Goal: Task Accomplishment & Management: Manage account settings

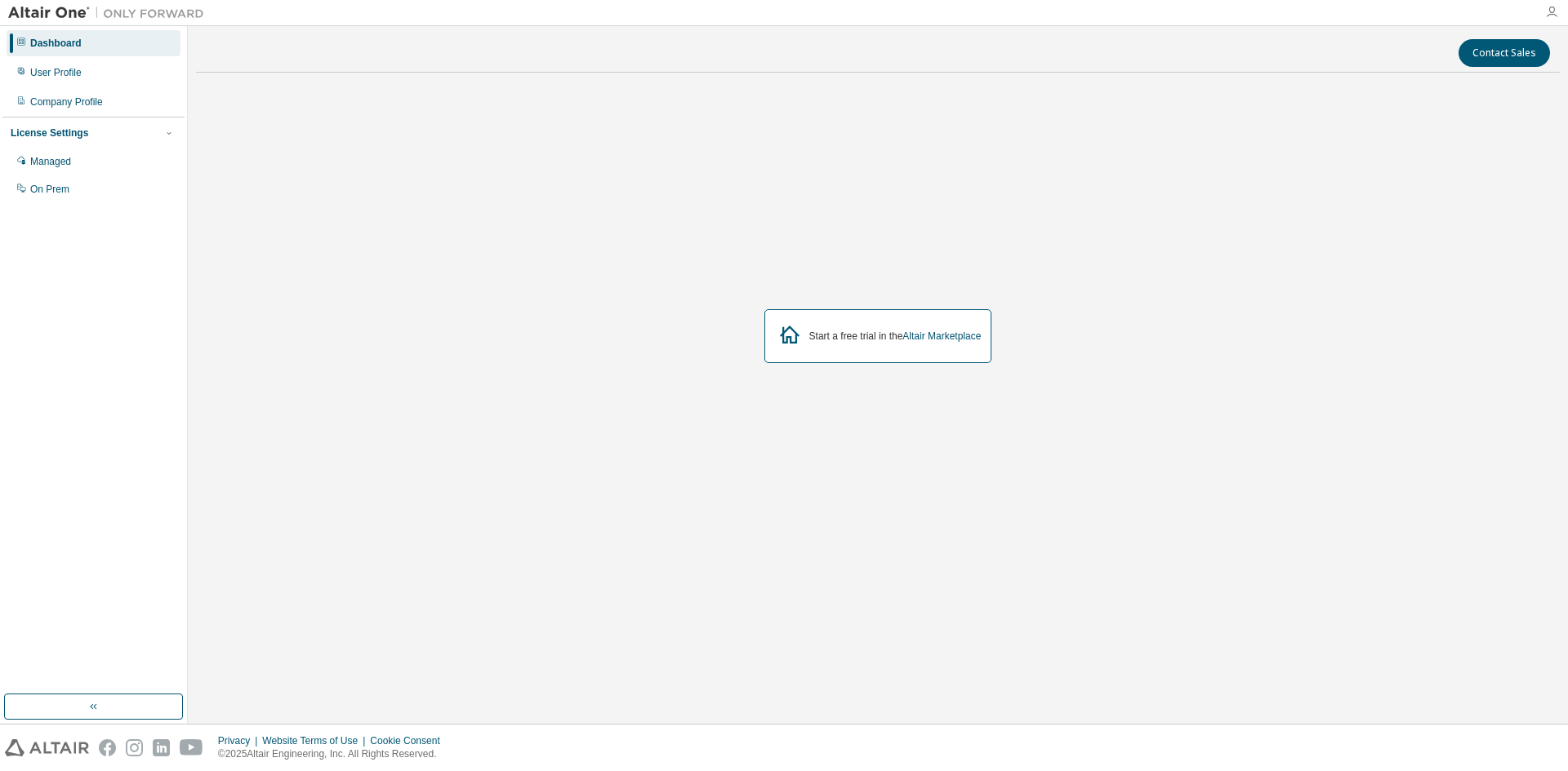
click at [1549, 13] on icon "button" at bounding box center [1551, 12] width 13 height 13
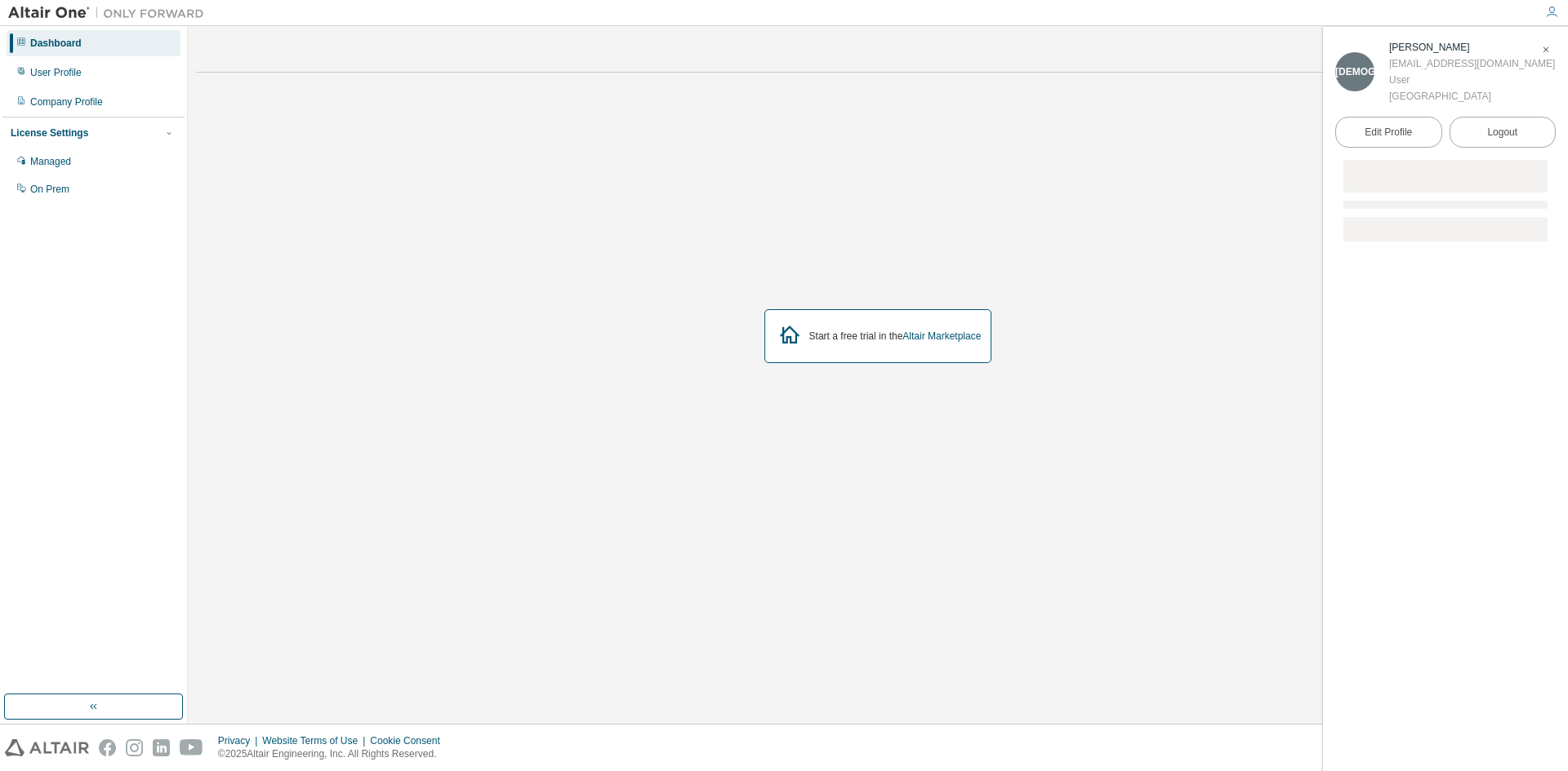
drag, startPoint x: 1029, startPoint y: 190, endPoint x: 992, endPoint y: 234, distance: 57.5
click at [1028, 194] on div "Start a free trial in the Altair Marketplace" at bounding box center [877, 336] width 1364 height 501
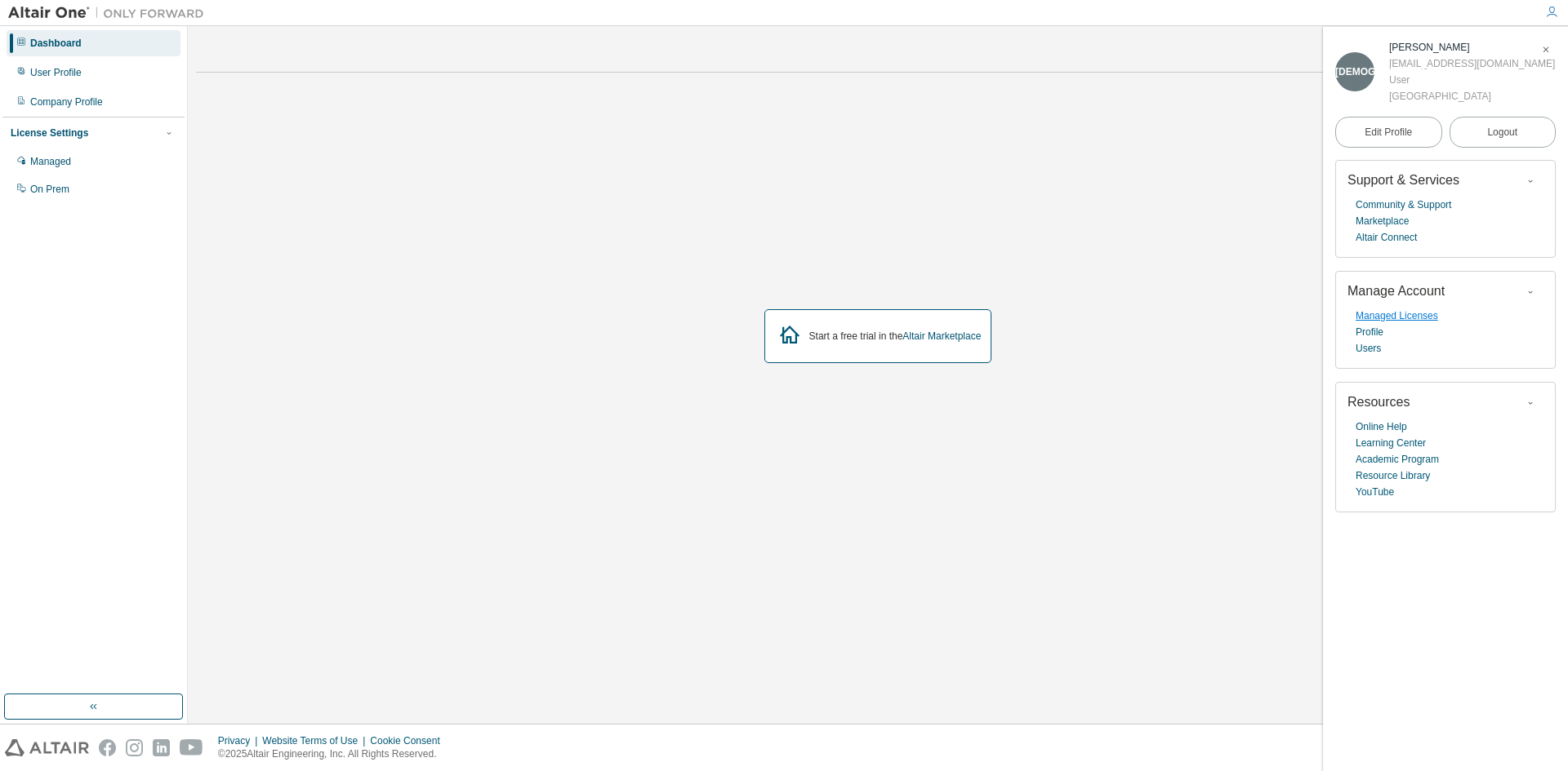
click at [1399, 321] on link "Managed Licenses" at bounding box center [1396, 316] width 83 height 17
click at [73, 78] on div "User Profile" at bounding box center [56, 72] width 51 height 13
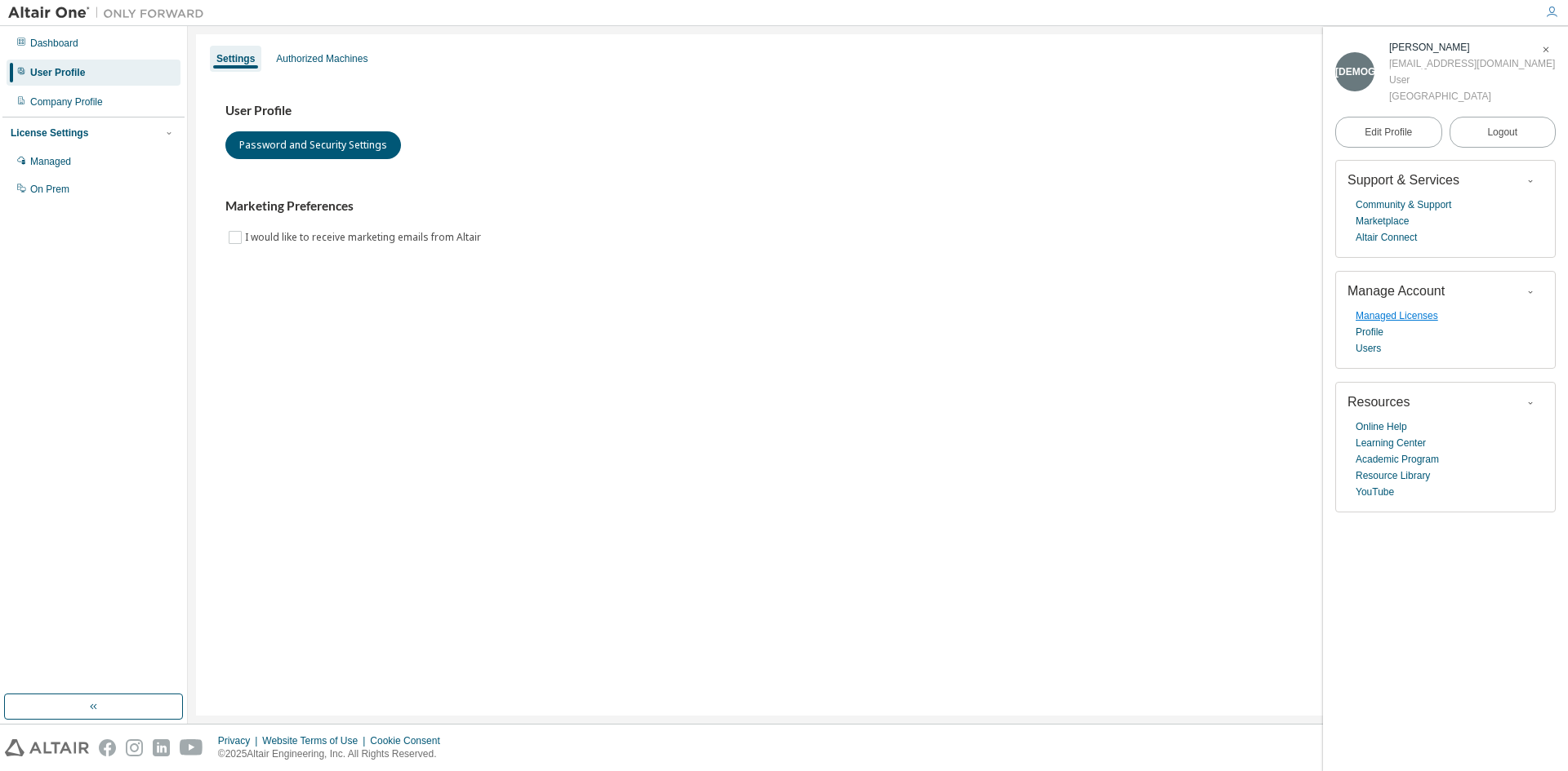
click at [1410, 324] on link "Managed Licenses" at bounding box center [1396, 316] width 83 height 17
click at [1384, 320] on link "Managed Licenses" at bounding box center [1396, 316] width 83 height 17
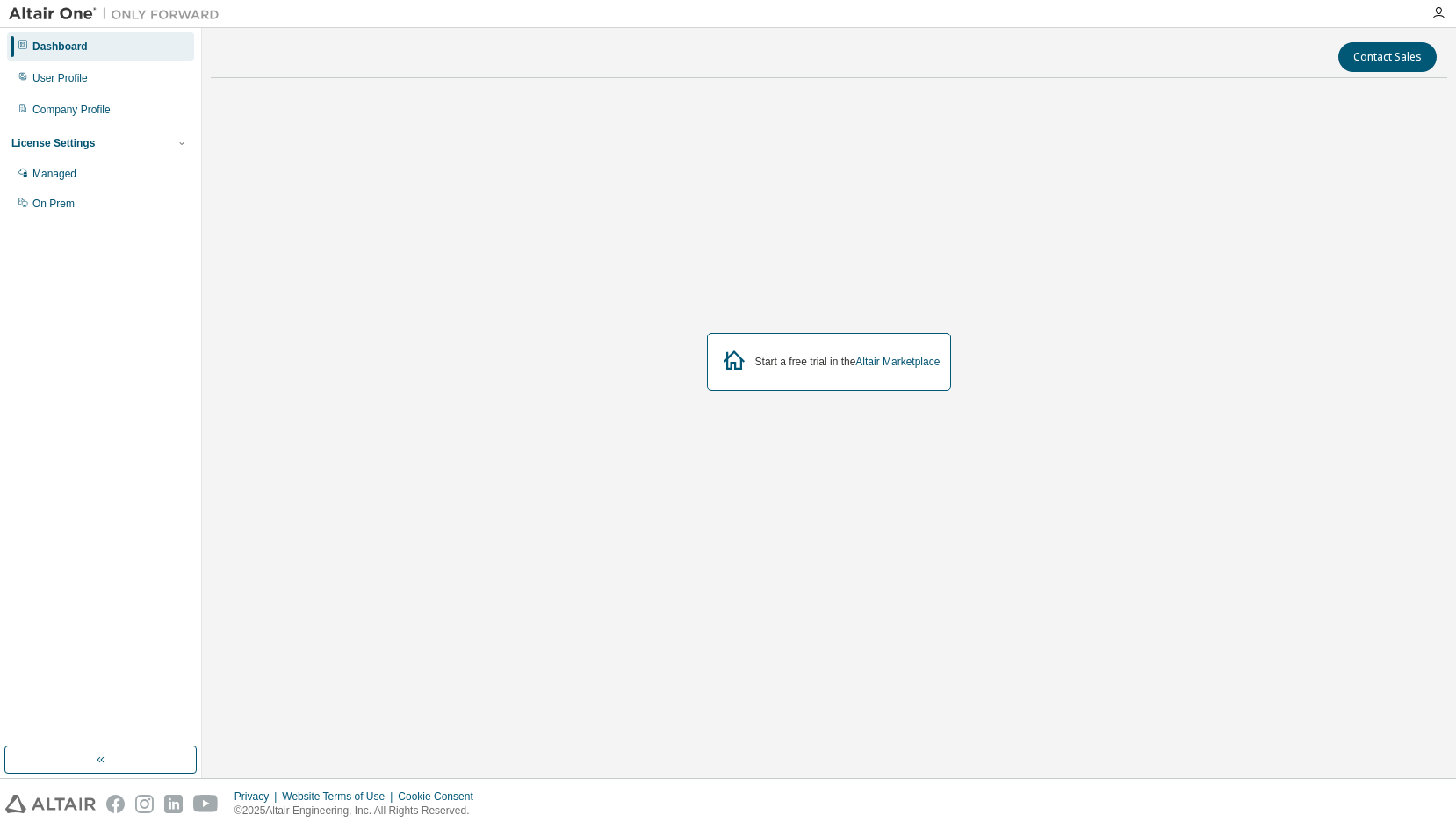
drag, startPoint x: 953, startPoint y: 317, endPoint x: 952, endPoint y: 345, distance: 28.0
click at [953, 317] on div "Start a free trial in the Altair Marketplace" at bounding box center [829, 362] width 1236 height 539
drag, startPoint x: 992, startPoint y: 602, endPoint x: 897, endPoint y: 716, distance: 148.4
click at [992, 602] on div "Start a free trial in the Altair Marketplace" at bounding box center [829, 362] width 1236 height 539
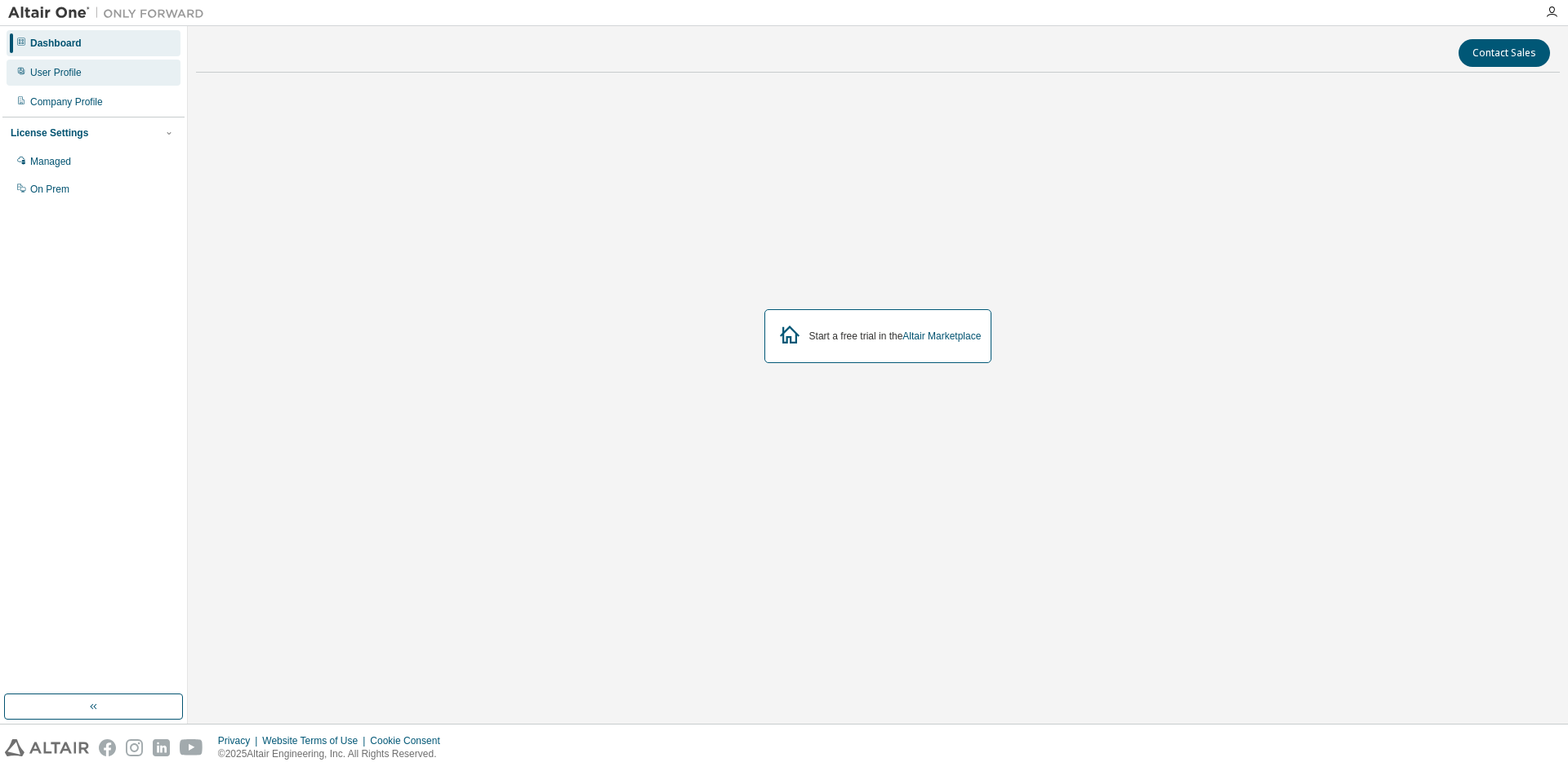
click at [138, 82] on div "User Profile" at bounding box center [93, 72] width 174 height 26
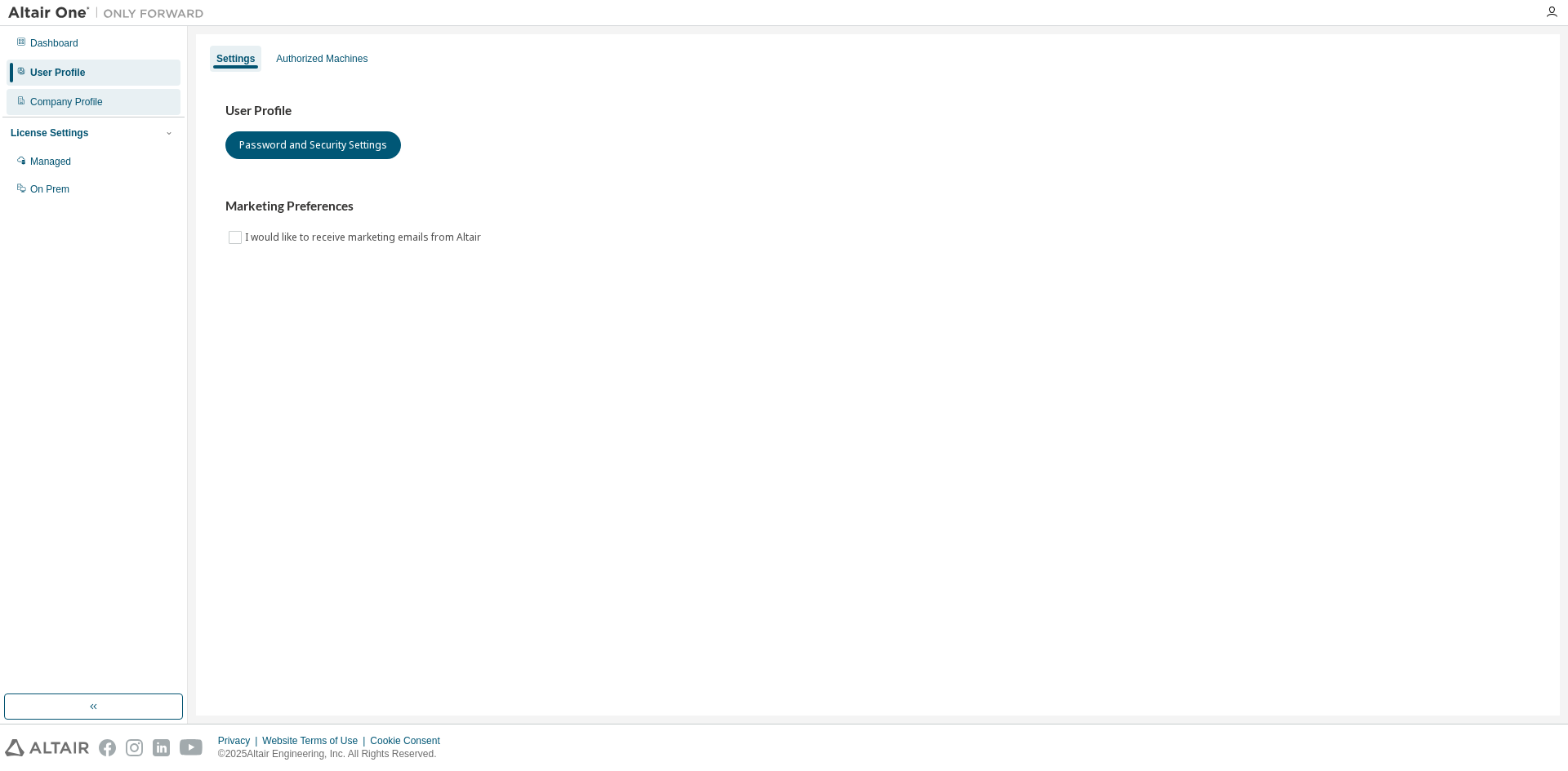
click at [139, 100] on div "Company Profile" at bounding box center [93, 102] width 174 height 26
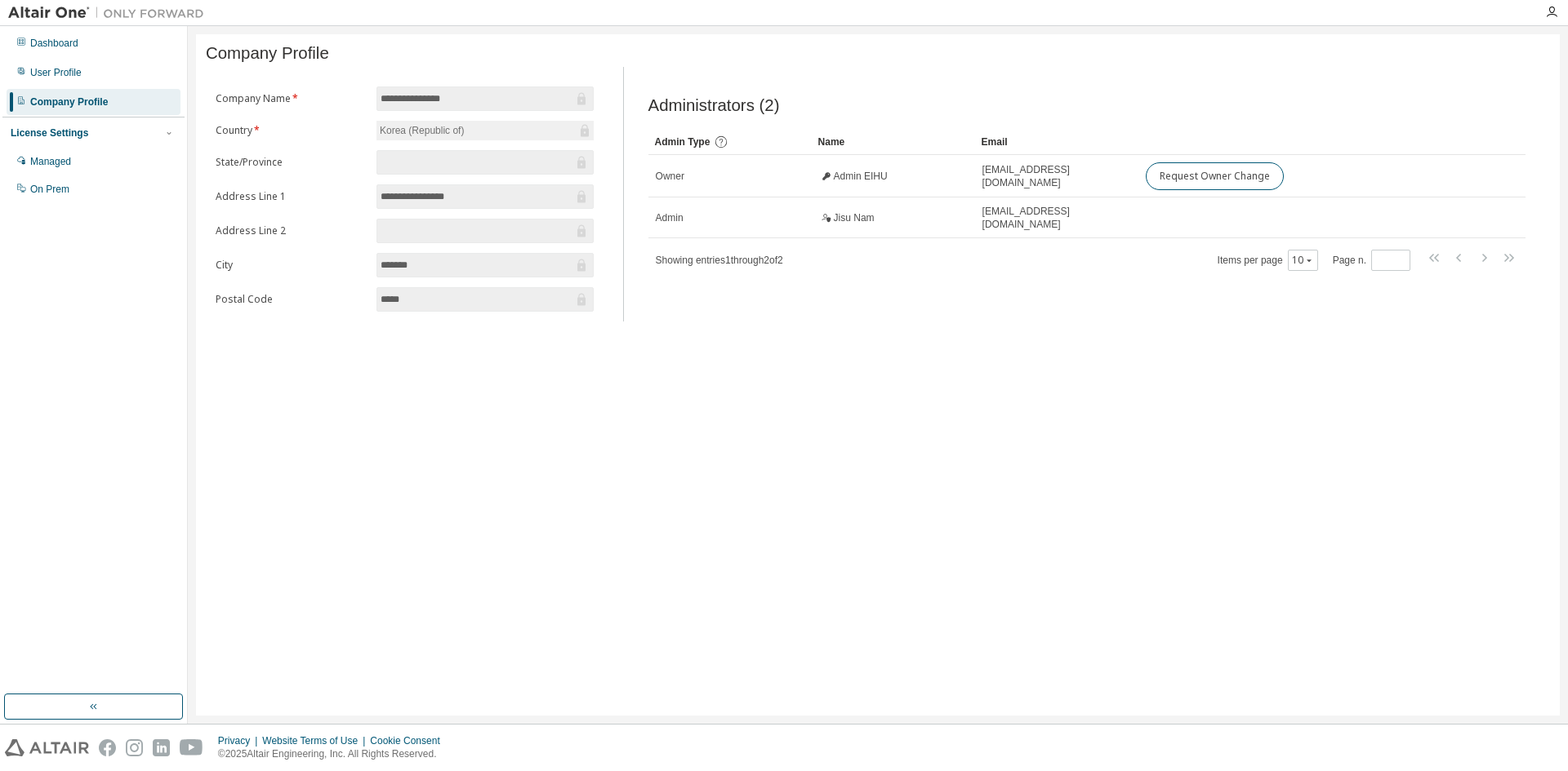
click at [460, 251] on form "**********" at bounding box center [404, 199] width 378 height 225
click at [80, 145] on div "License Settings Managed On Prem" at bounding box center [94, 161] width 182 height 87
click at [92, 135] on div "License Settings" at bounding box center [93, 133] width 166 height 15
click at [122, 141] on div "License Settings Managed On Prem" at bounding box center [94, 133] width 182 height 32
click at [125, 132] on div "License Settings" at bounding box center [93, 133] width 166 height 15
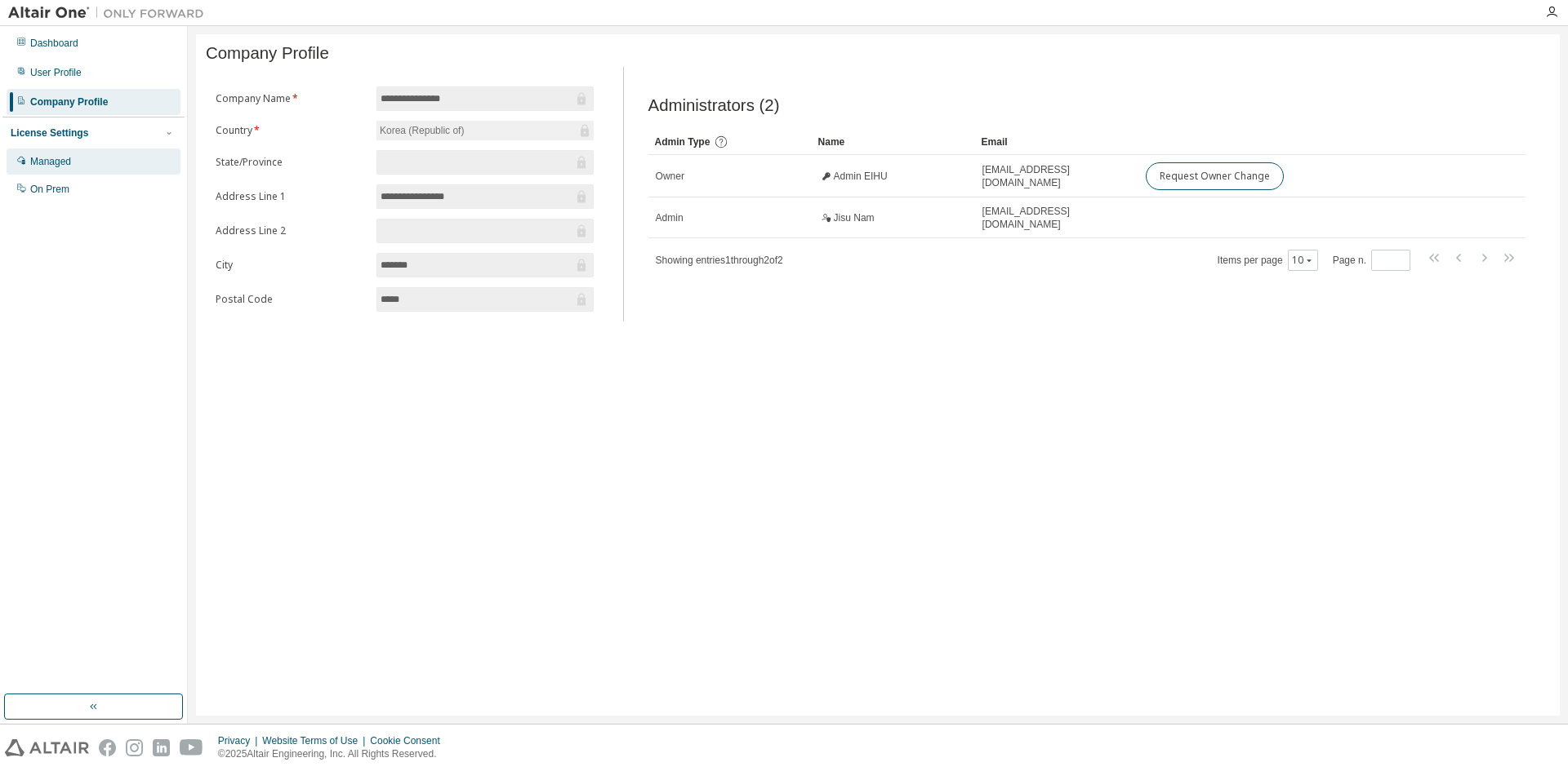
click at [84, 168] on div "Managed" at bounding box center [93, 161] width 174 height 26
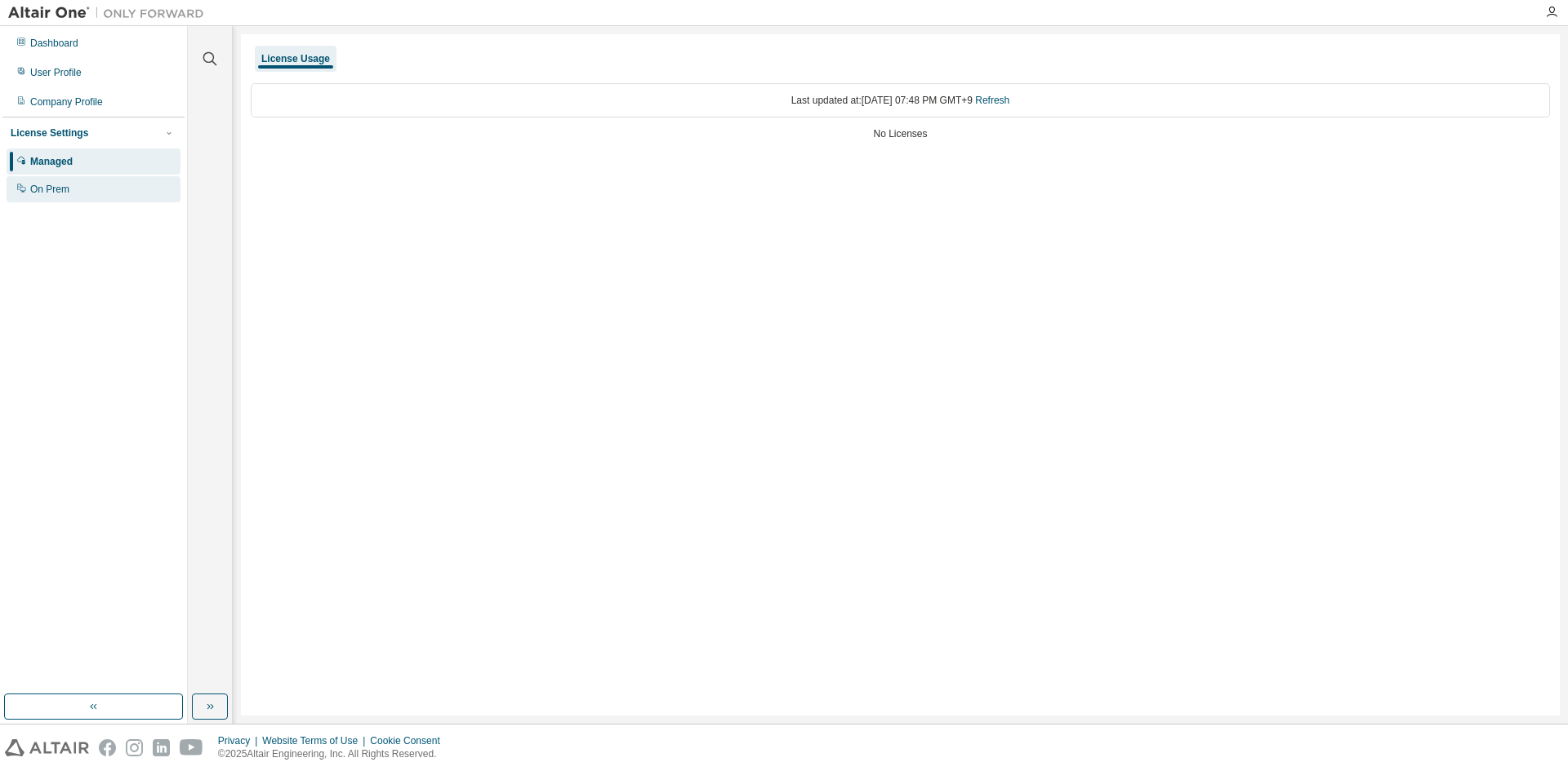
click at [70, 191] on div "On Prem" at bounding box center [93, 189] width 174 height 26
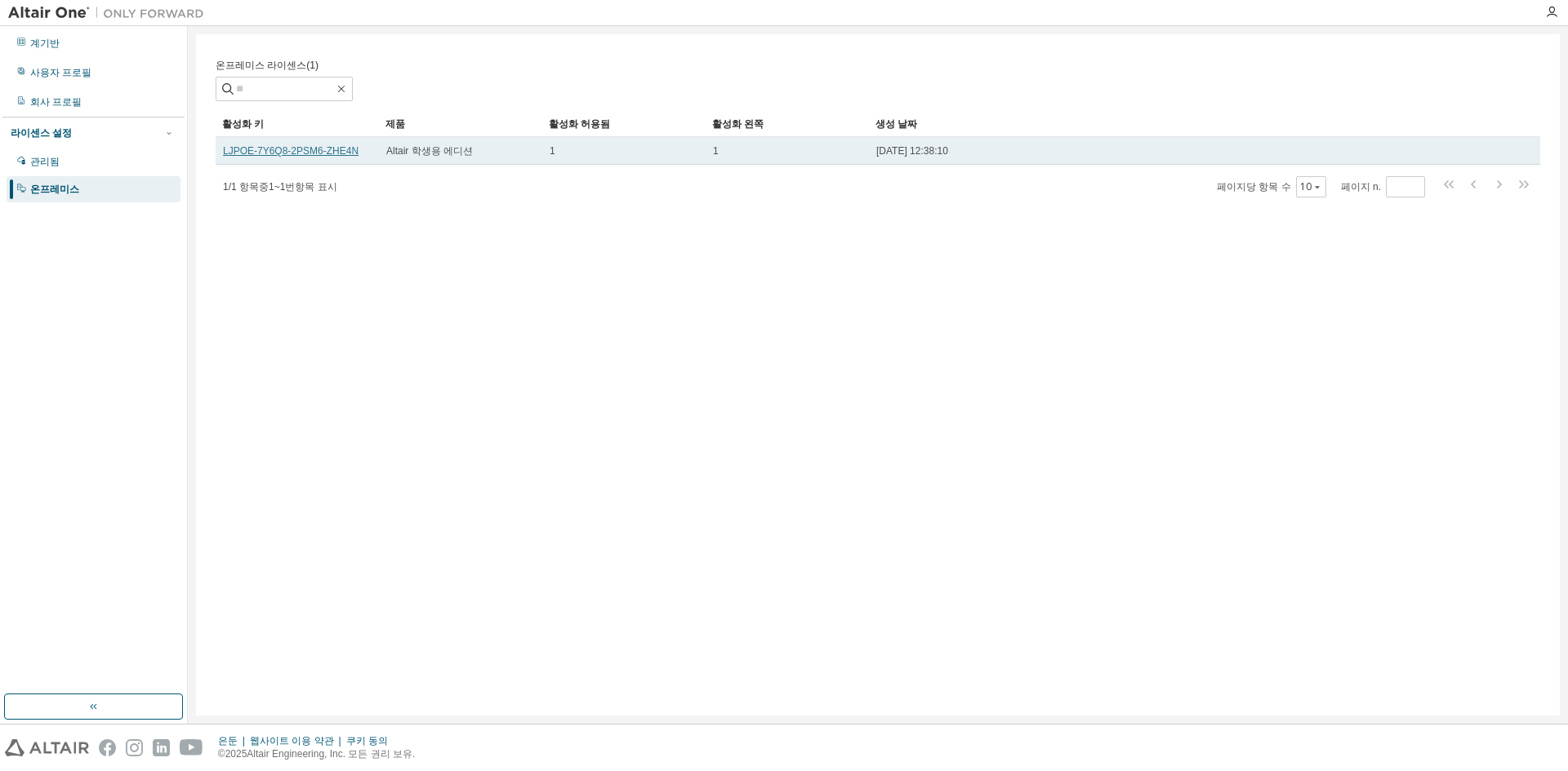
click at [317, 157] on font "LJPOE-7Y6Q8-2PSM6-ZHE4N" at bounding box center [291, 151] width 136 height 11
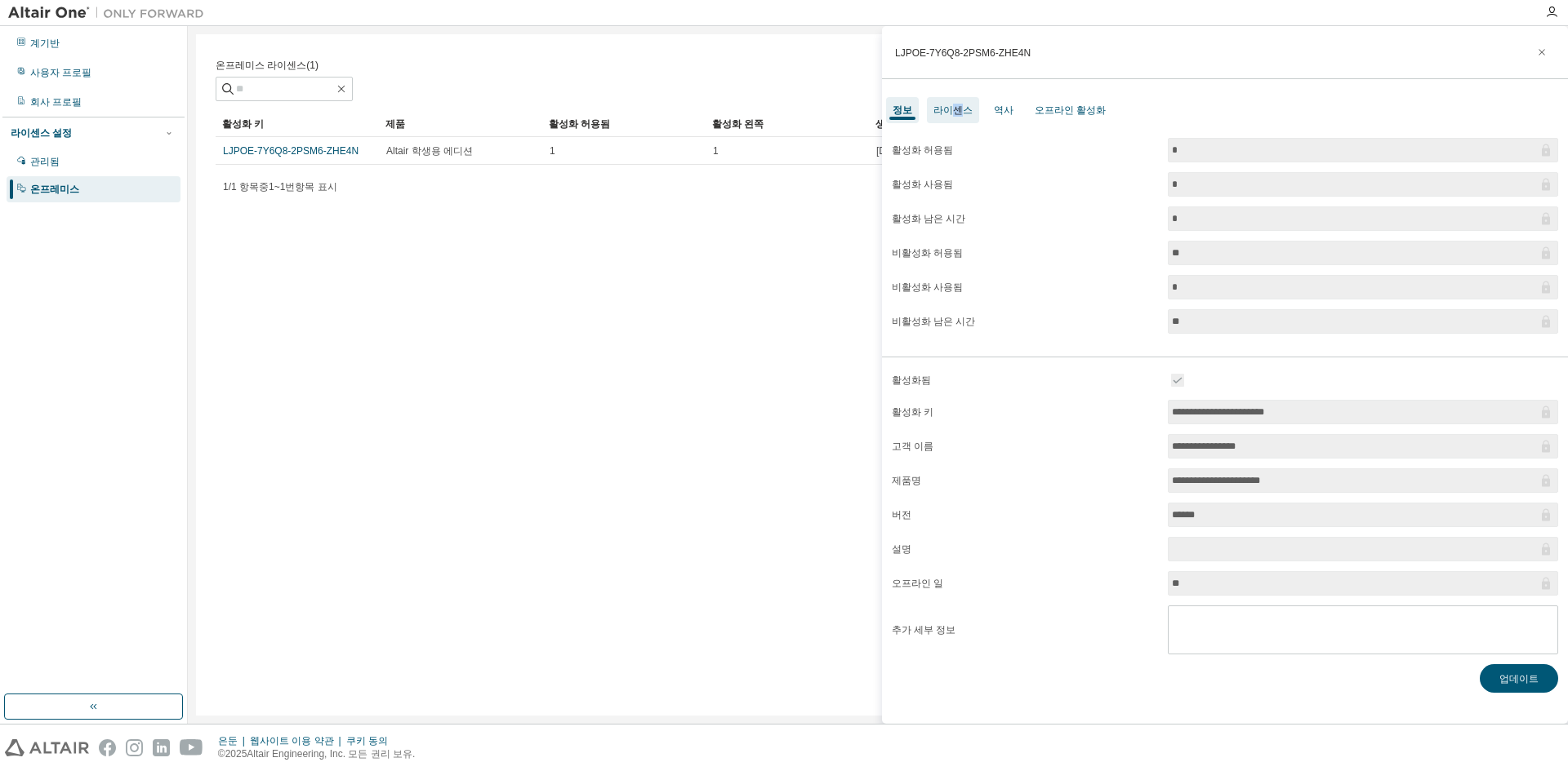
click at [953, 114] on font "라이센스" at bounding box center [952, 110] width 39 height 11
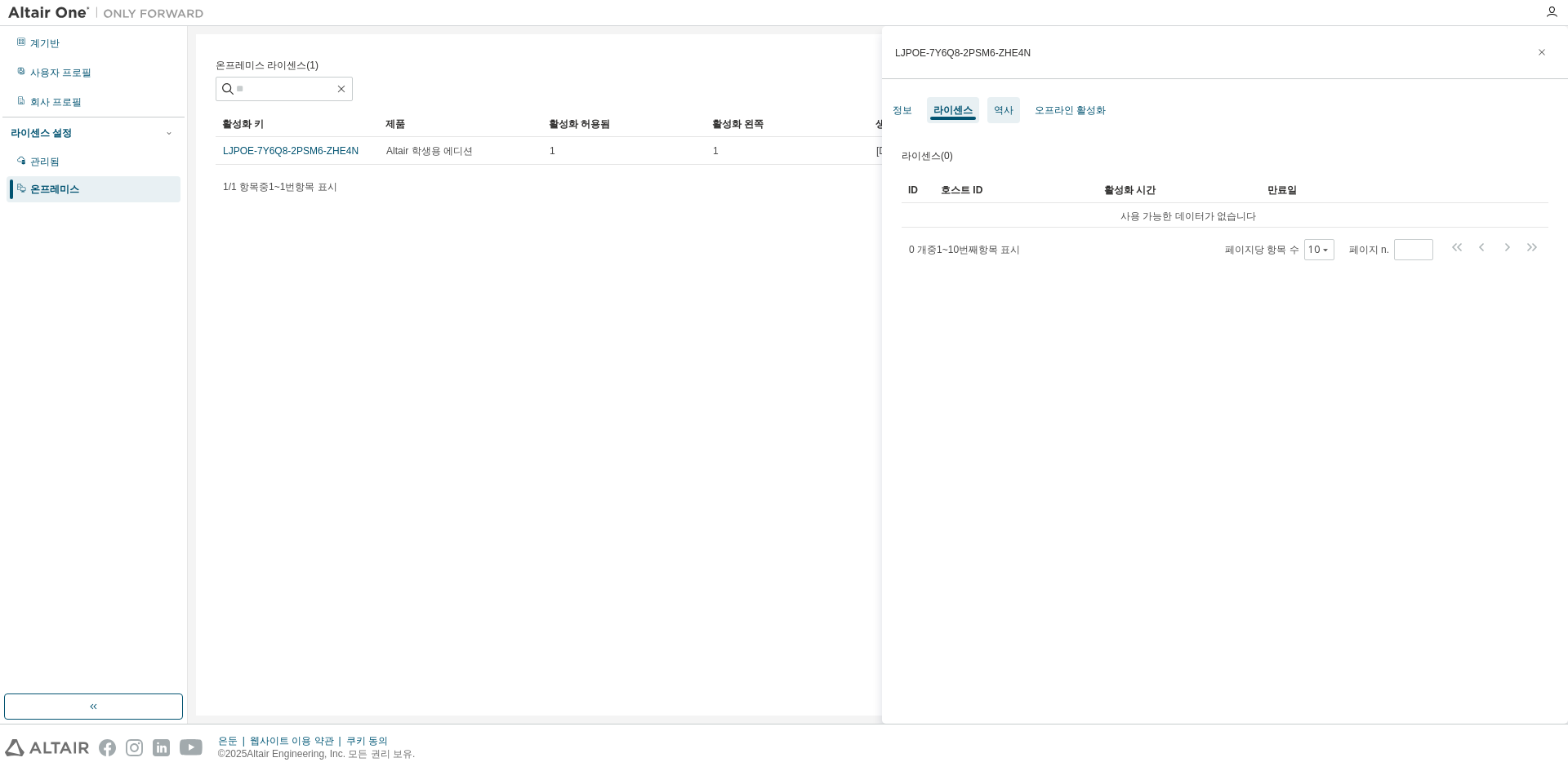
click at [999, 106] on font "역사" at bounding box center [1003, 110] width 19 height 11
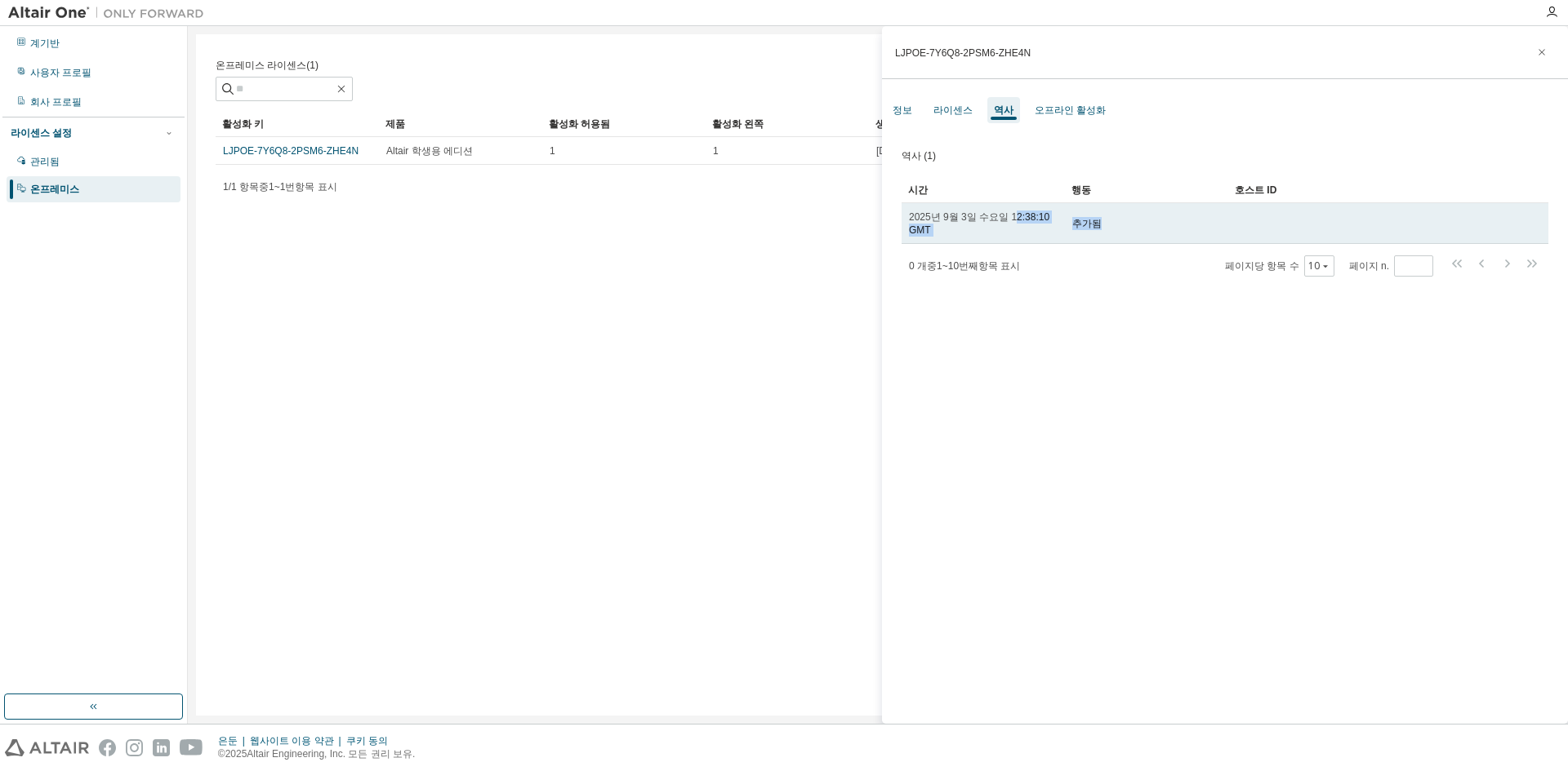
drag, startPoint x: 1118, startPoint y: 229, endPoint x: 994, endPoint y: 220, distance: 124.3
click at [999, 220] on tr "2025년 9월 3일 수요일 12:38:10 GMT 추가됨" at bounding box center [1225, 224] width 647 height 41
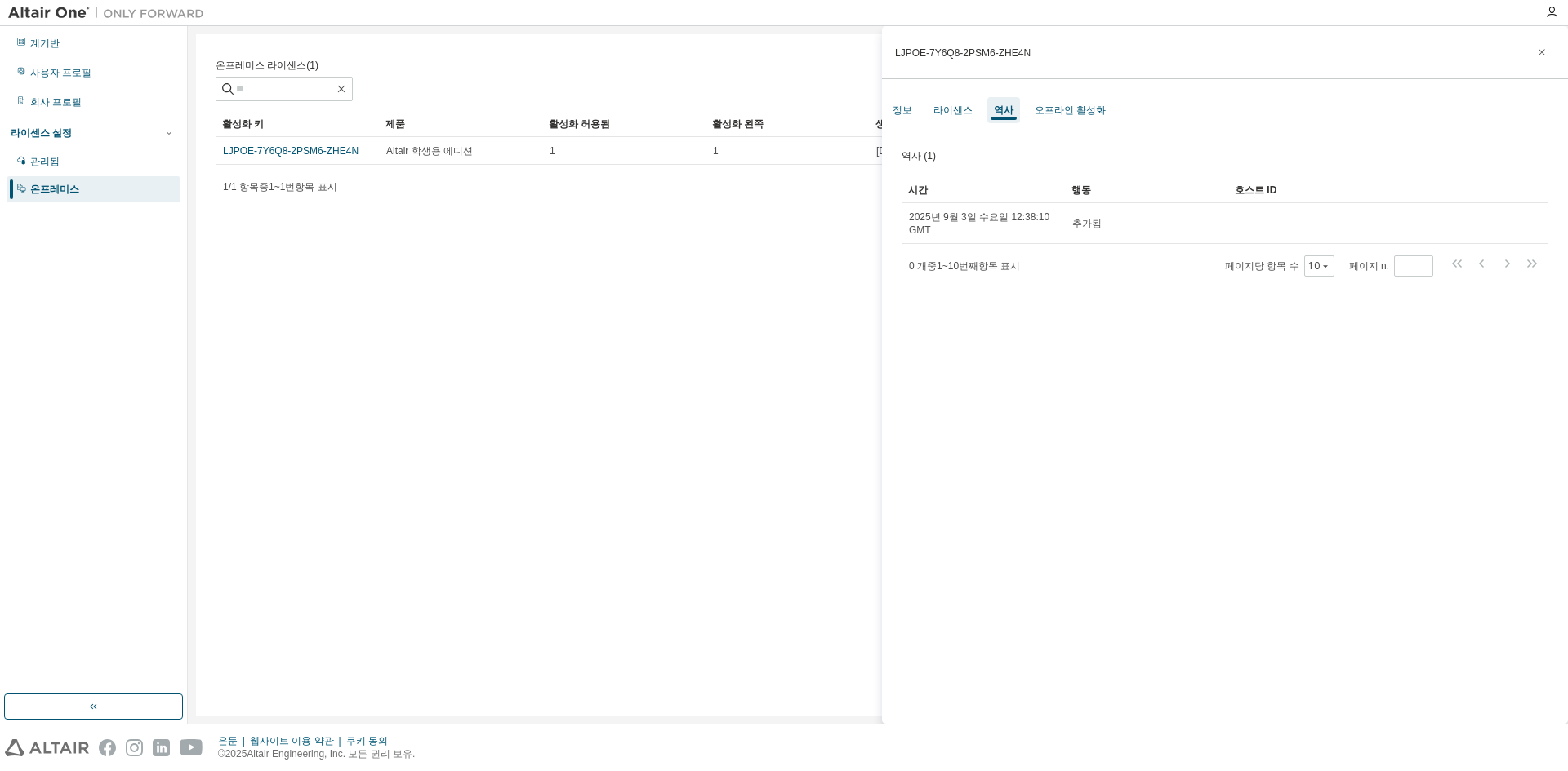
click at [1129, 322] on div "역사 (1) 분명한 짐 구하다 다른 이름으로 저장 필드 연산자 값 필터 선택 피연산자 선택 기준 추가 찾다 시간 행동 호스트 ID 2025년 …" at bounding box center [1225, 437] width 686 height 624
click at [1075, 100] on div "오프라인 활성화" at bounding box center [1069, 110] width 84 height 26
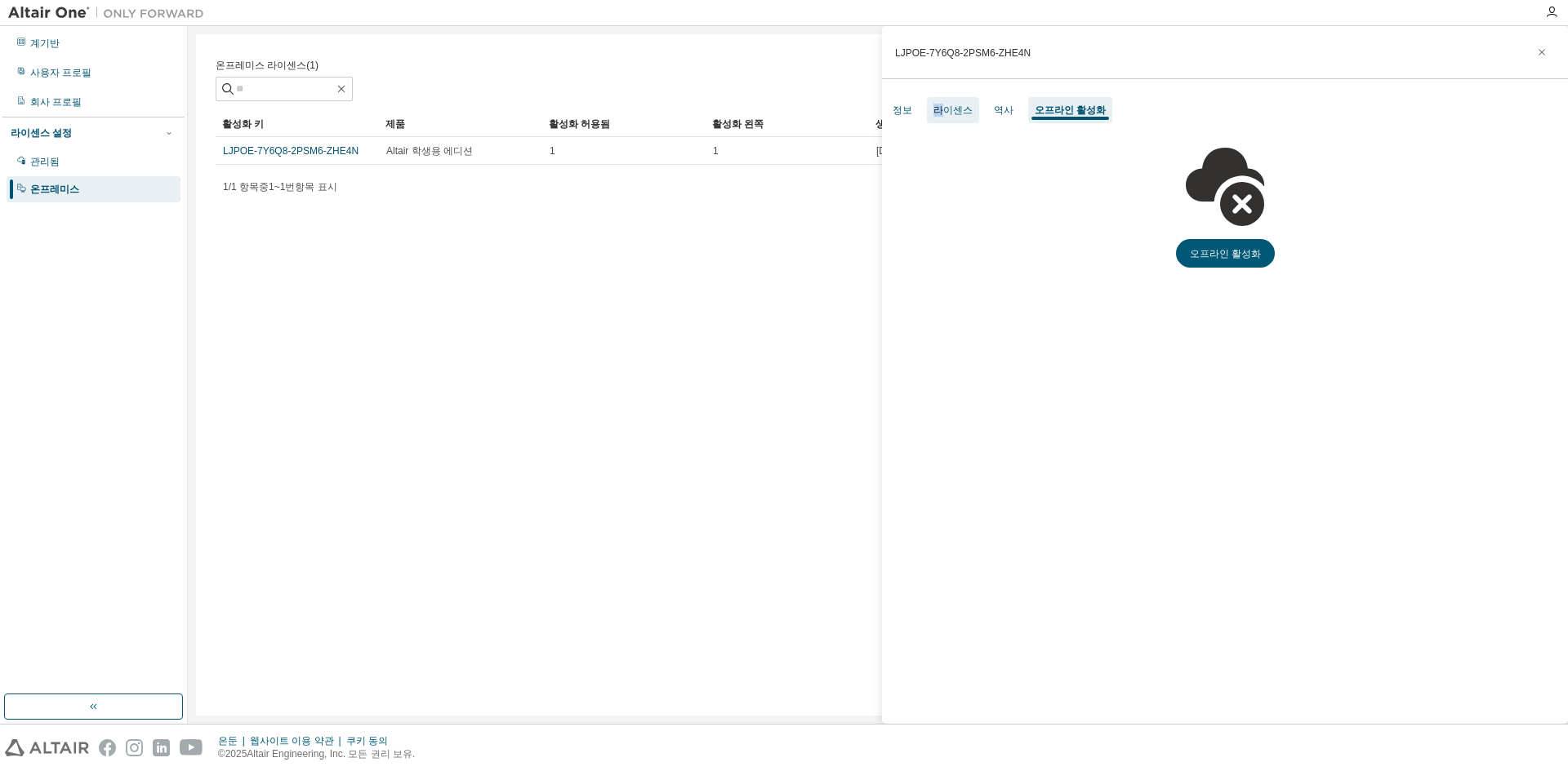
click at [933, 116] on font "라이센스" at bounding box center [952, 110] width 39 height 11
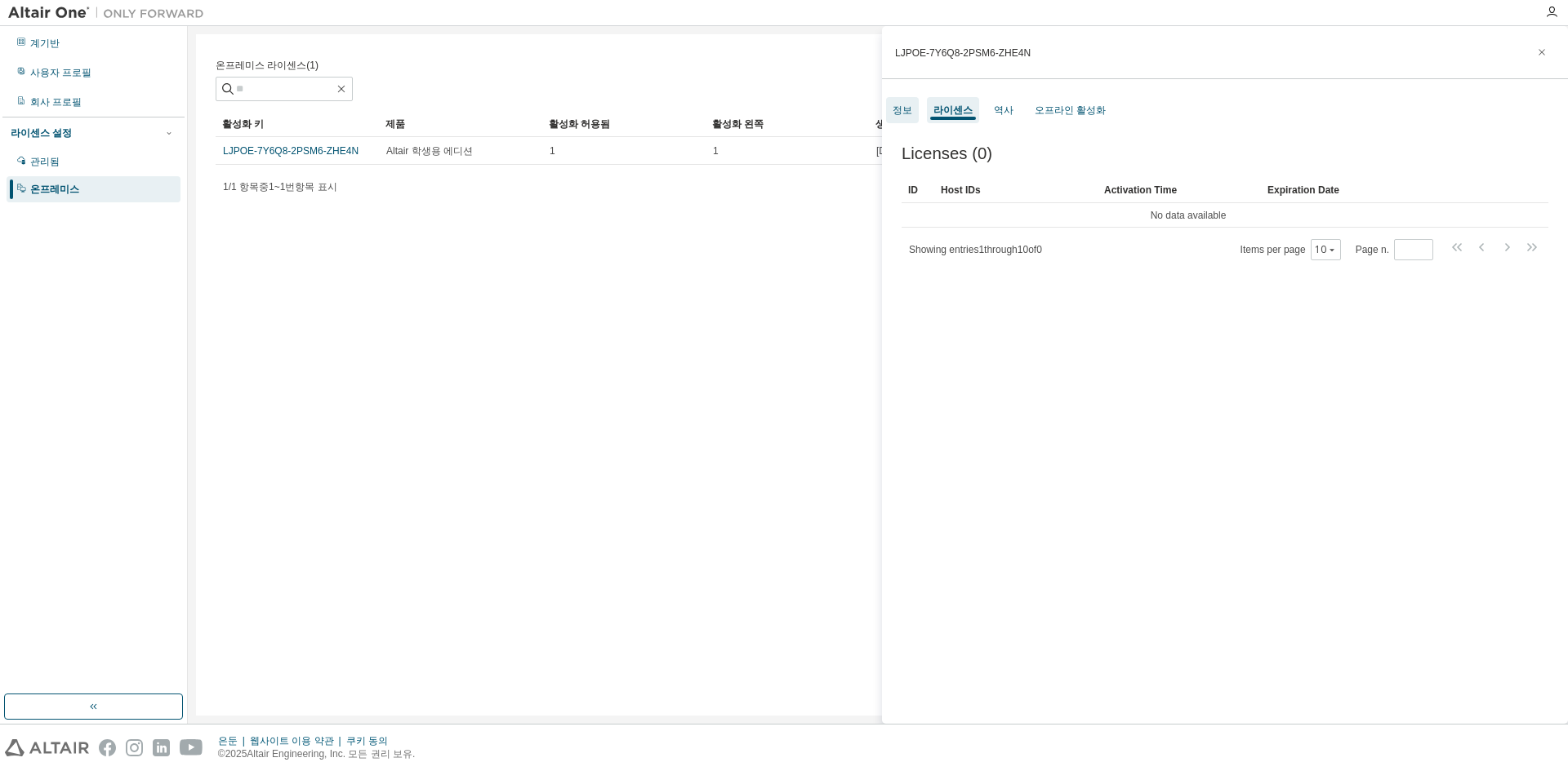
click at [913, 122] on div "정보" at bounding box center [901, 110] width 32 height 26
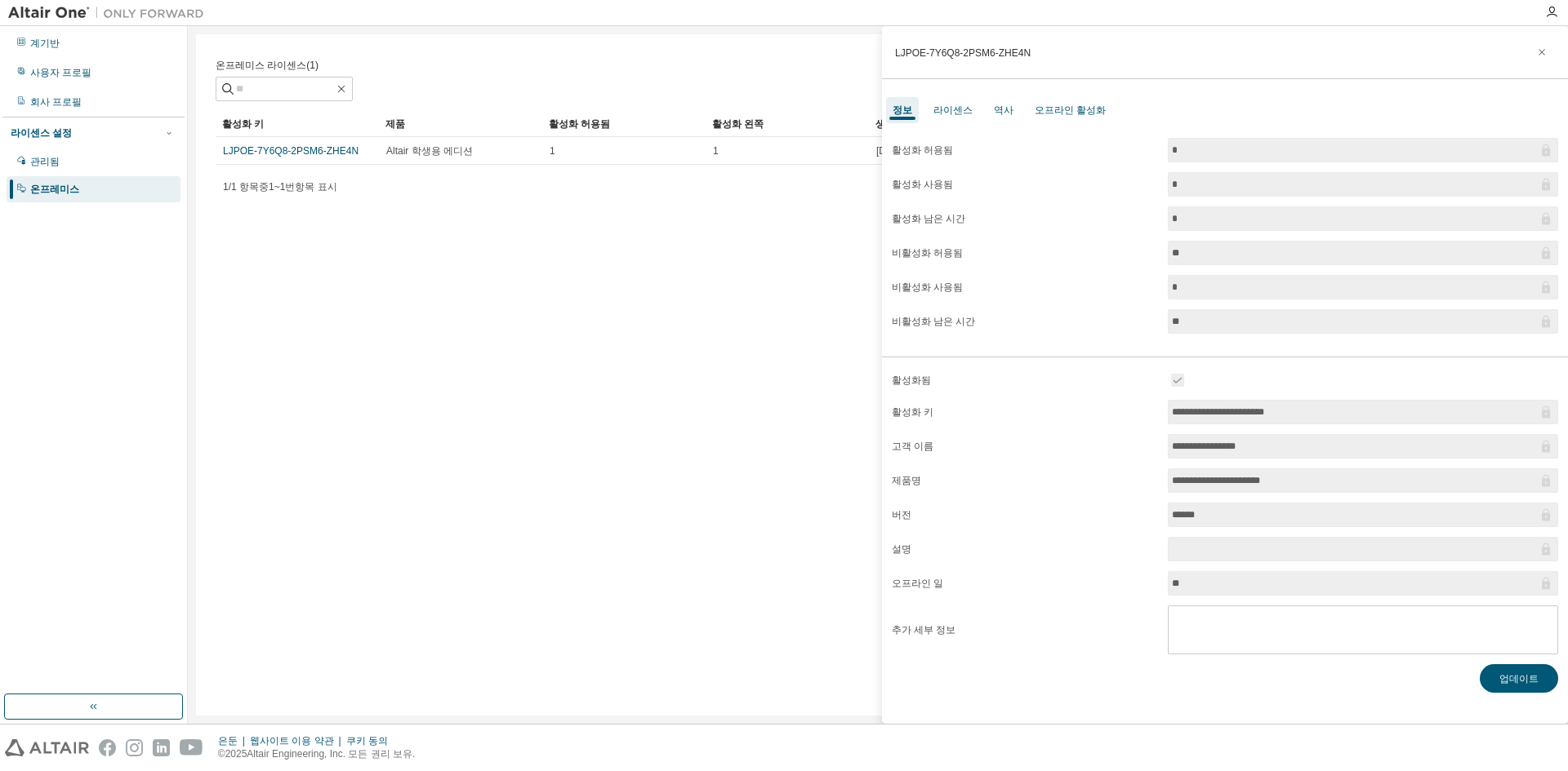
drag, startPoint x: 1251, startPoint y: 457, endPoint x: 1141, endPoint y: 457, distance: 110.0
click at [1177, 458] on form "**********" at bounding box center [1225, 512] width 667 height 284
click at [1260, 478] on input "**********" at bounding box center [1354, 481] width 366 height 17
drag, startPoint x: 1256, startPoint y: 485, endPoint x: 1136, endPoint y: 486, distance: 120.0
click at [1134, 485] on form "**********" at bounding box center [1225, 512] width 667 height 284
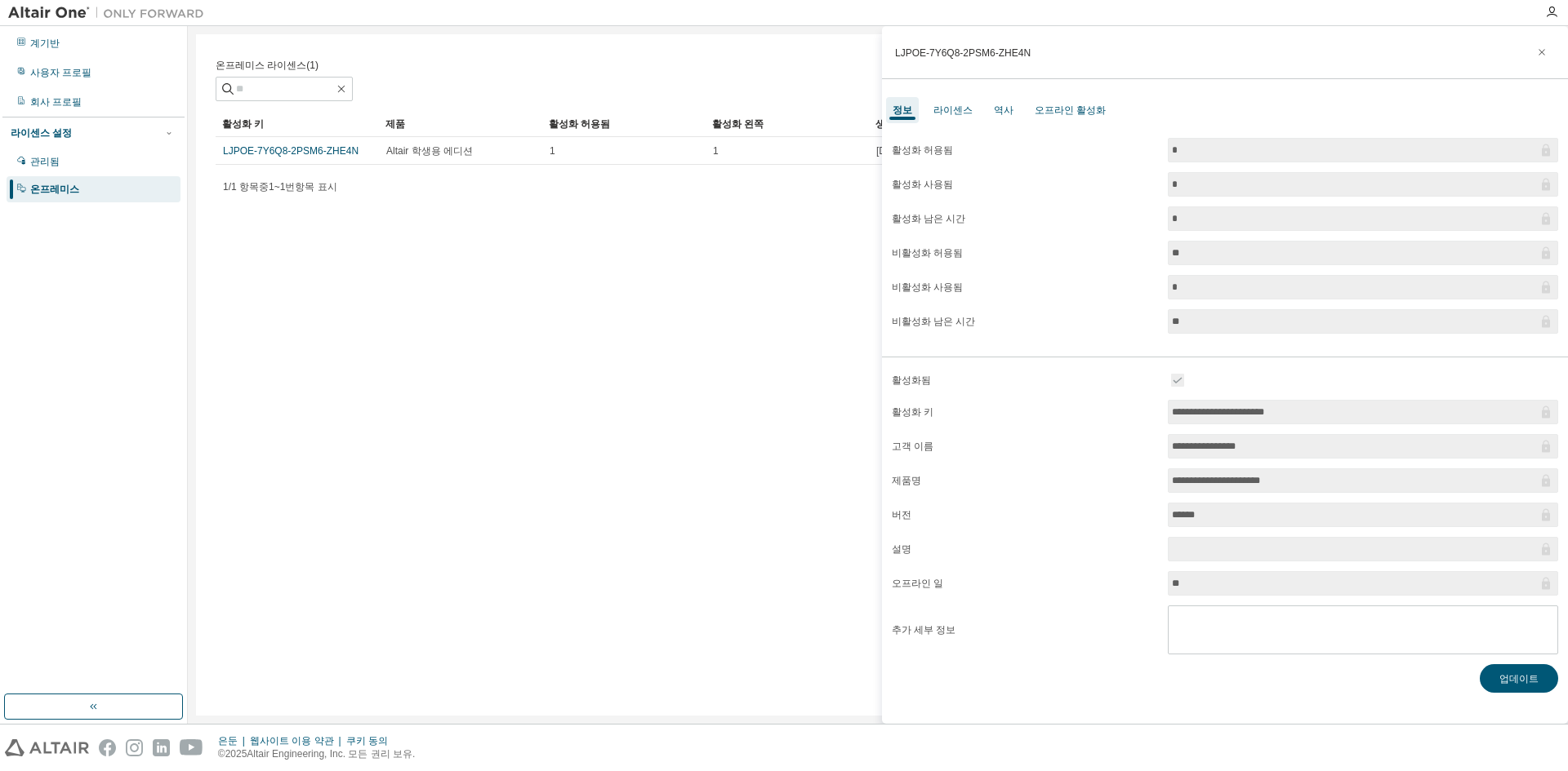
click at [1163, 494] on form "**********" at bounding box center [1225, 512] width 667 height 284
click at [1526, 681] on font "업데이트" at bounding box center [1519, 678] width 39 height 14
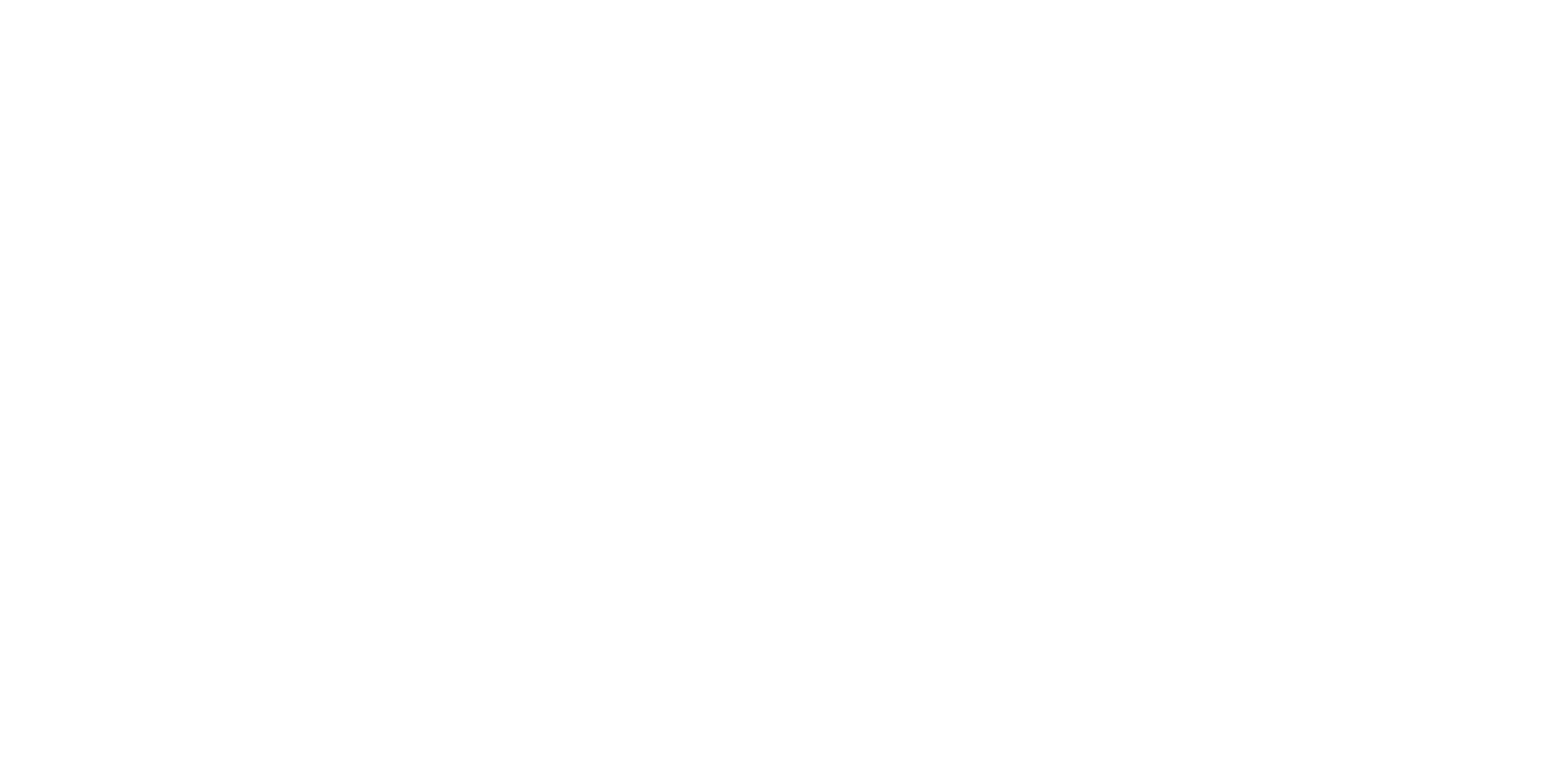
drag, startPoint x: 572, startPoint y: 281, endPoint x: 559, endPoint y: 289, distance: 15.3
drag, startPoint x: 614, startPoint y: 305, endPoint x: 600, endPoint y: 306, distance: 14.0
click at [511, 181] on div at bounding box center [784, 385] width 1568 height 771
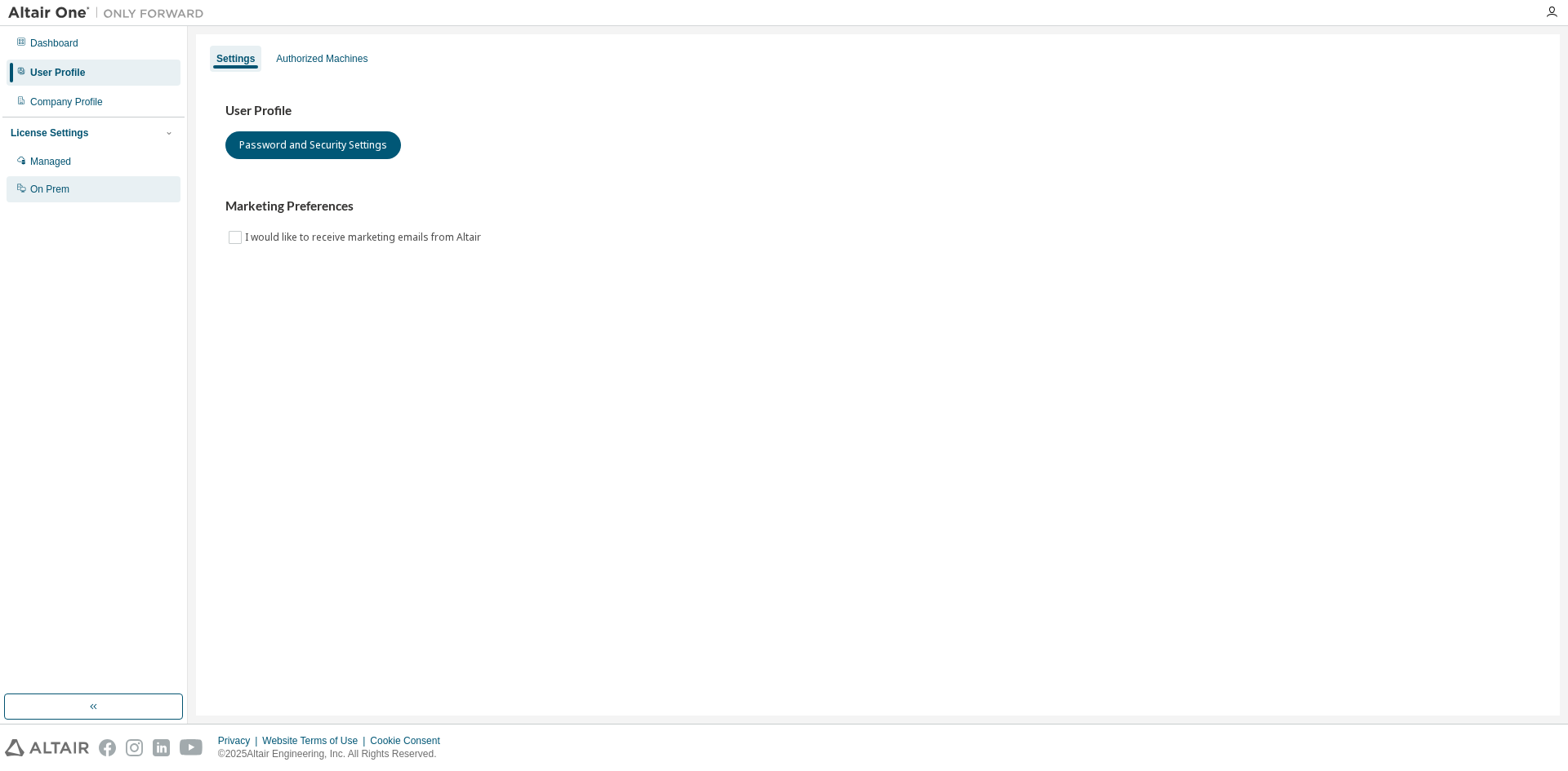
click at [84, 187] on div "On Prem" at bounding box center [93, 189] width 174 height 26
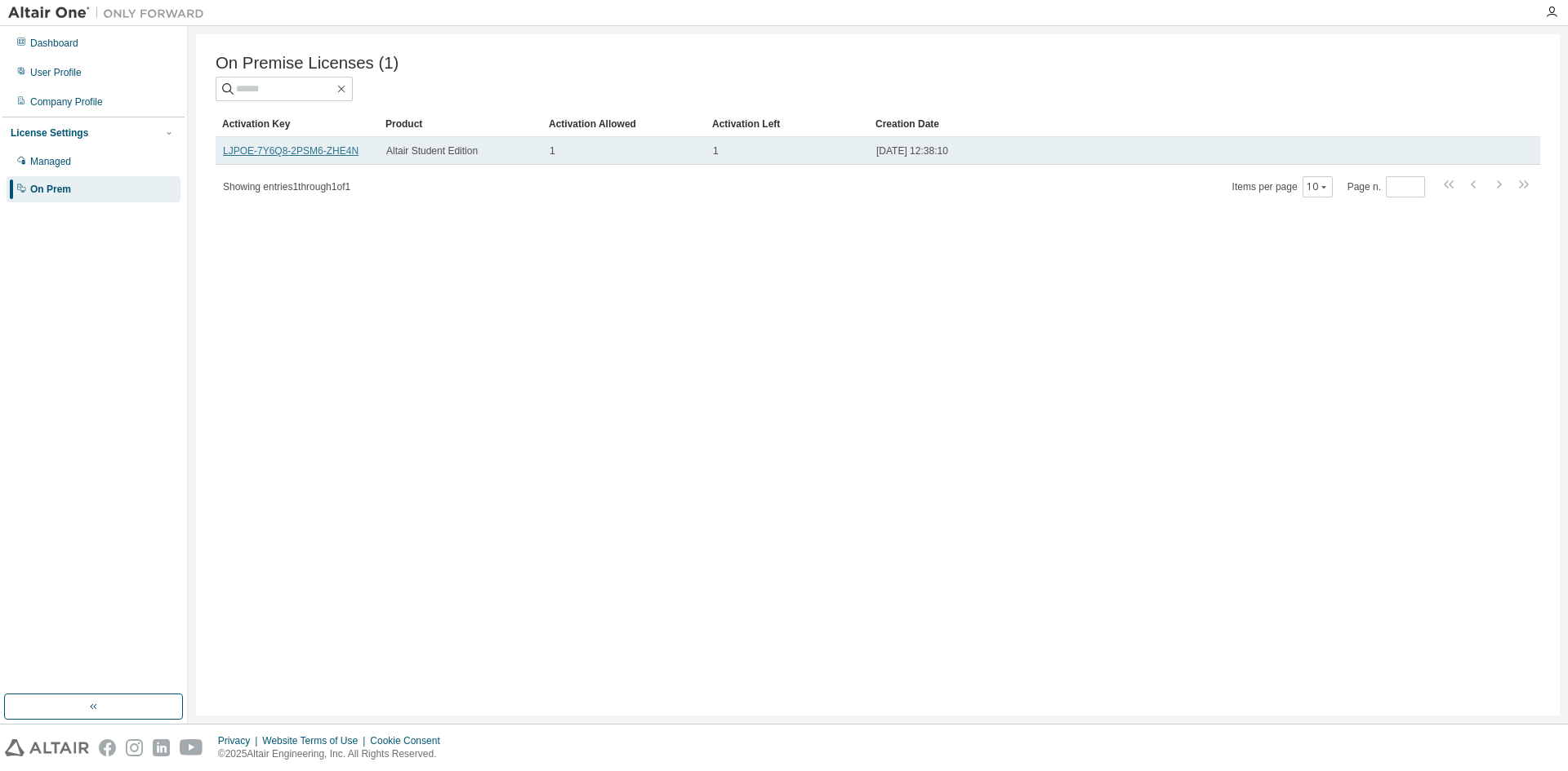
click at [342, 152] on link "LJPOE-7Y6Q8-2PSM6-ZHE4N" at bounding box center [291, 151] width 136 height 11
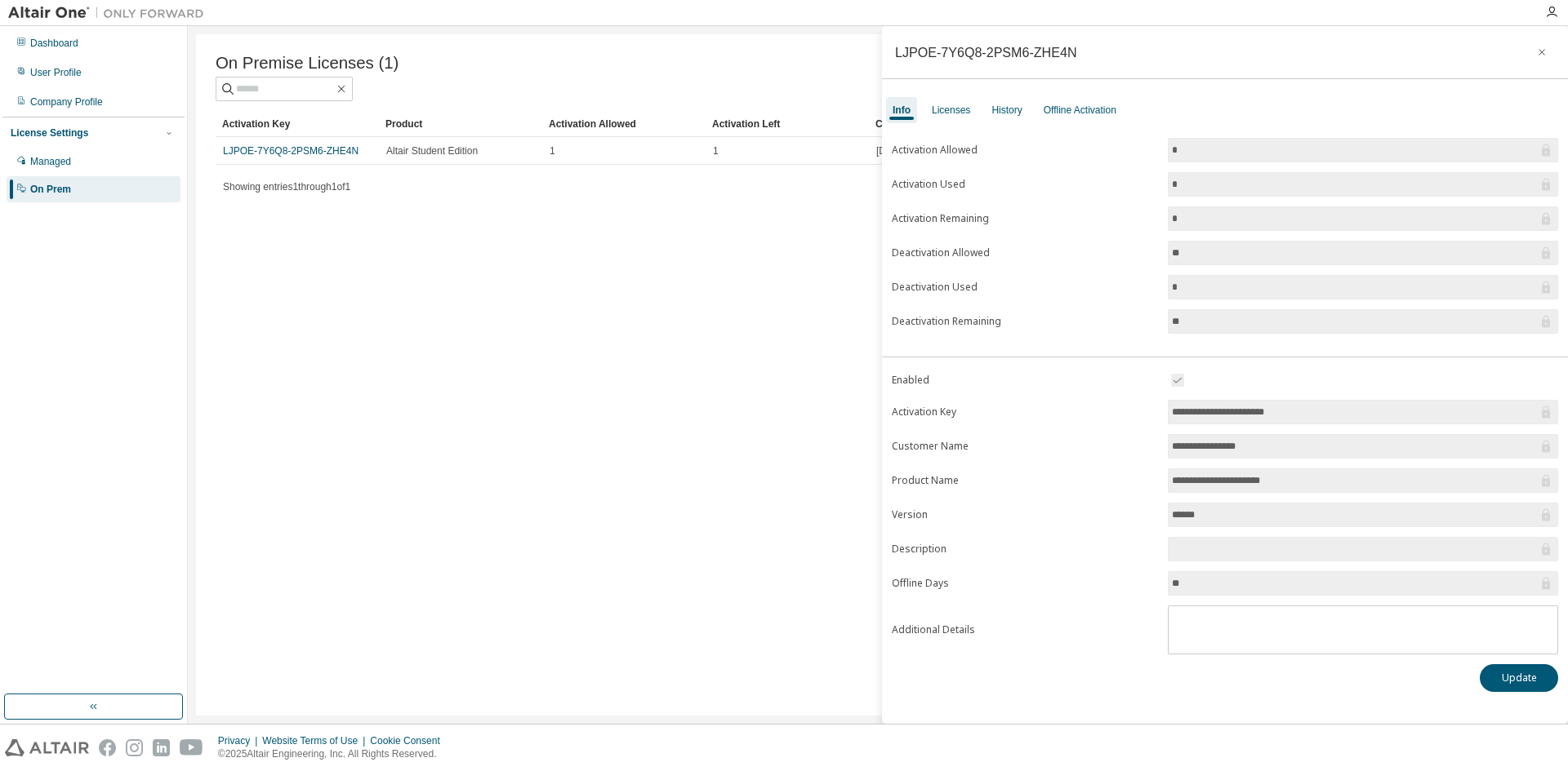
drag, startPoint x: 1333, startPoint y: 417, endPoint x: 1149, endPoint y: 431, distance: 184.5
click at [1149, 431] on form "**********" at bounding box center [1225, 512] width 667 height 284
click at [677, 481] on div "On Premise Licenses (1) Clear Load Save Save As Field Operator Value Select fil…" at bounding box center [877, 375] width 1364 height 681
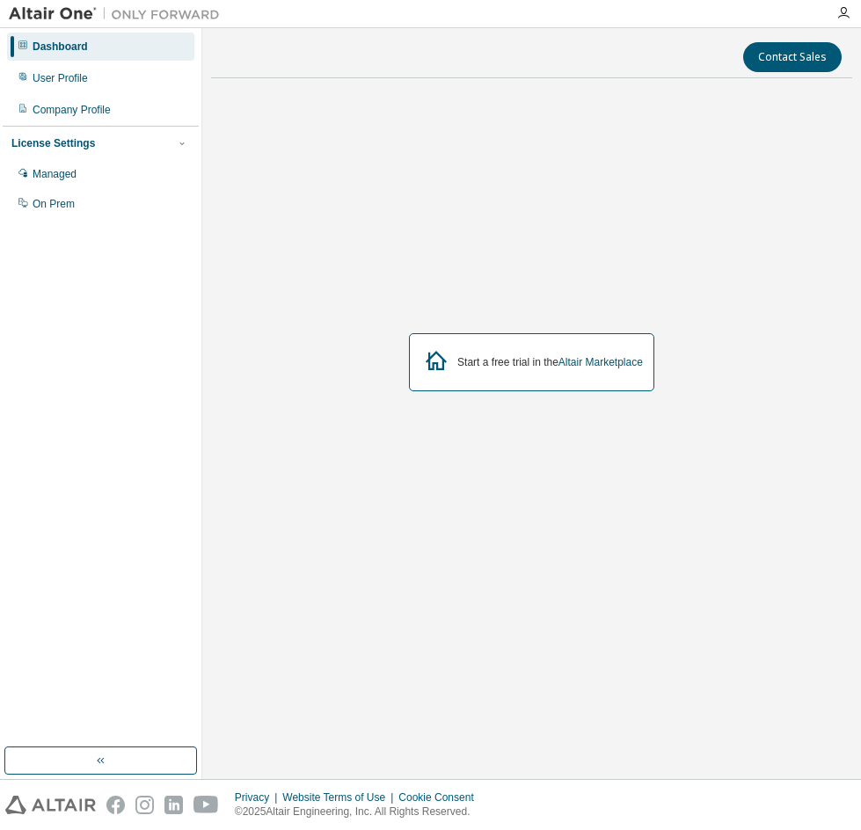
click at [265, 224] on div "Start a free trial in the Altair Marketplace" at bounding box center [531, 362] width 641 height 540
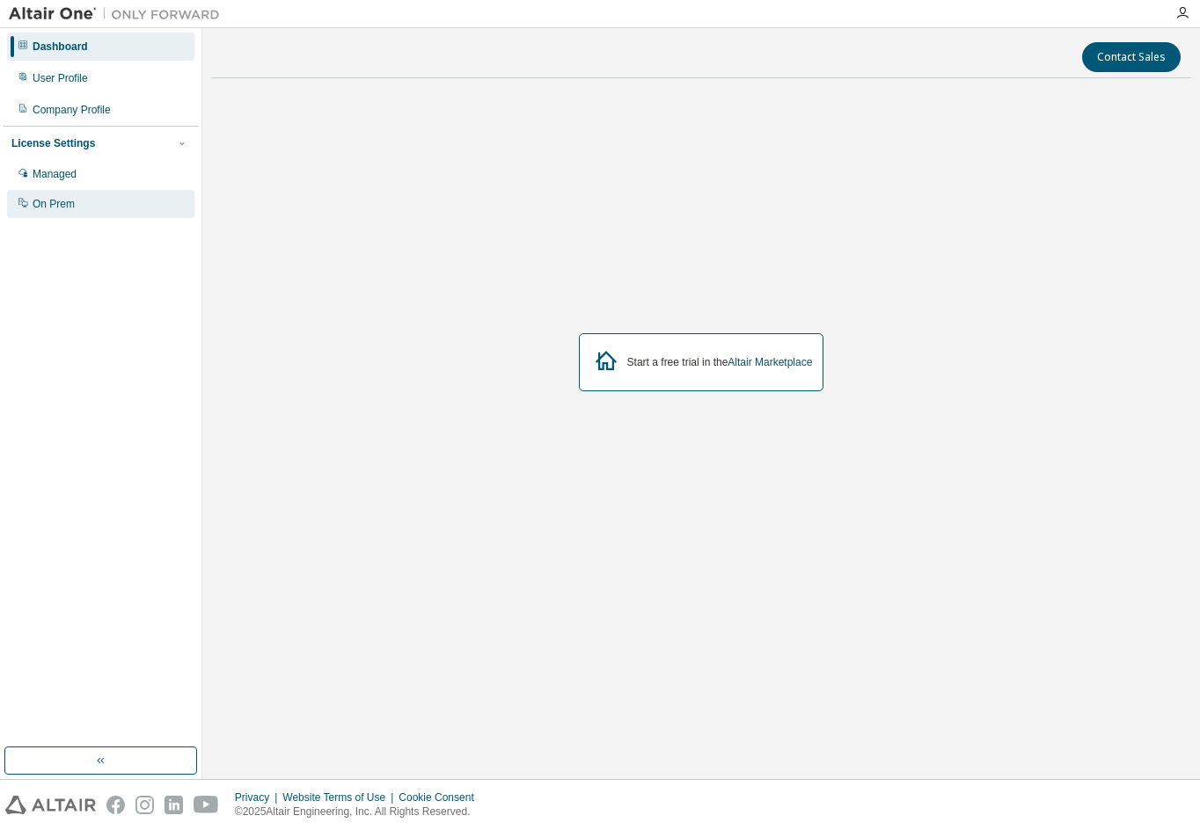
click at [66, 208] on div "On Prem" at bounding box center [54, 204] width 42 height 14
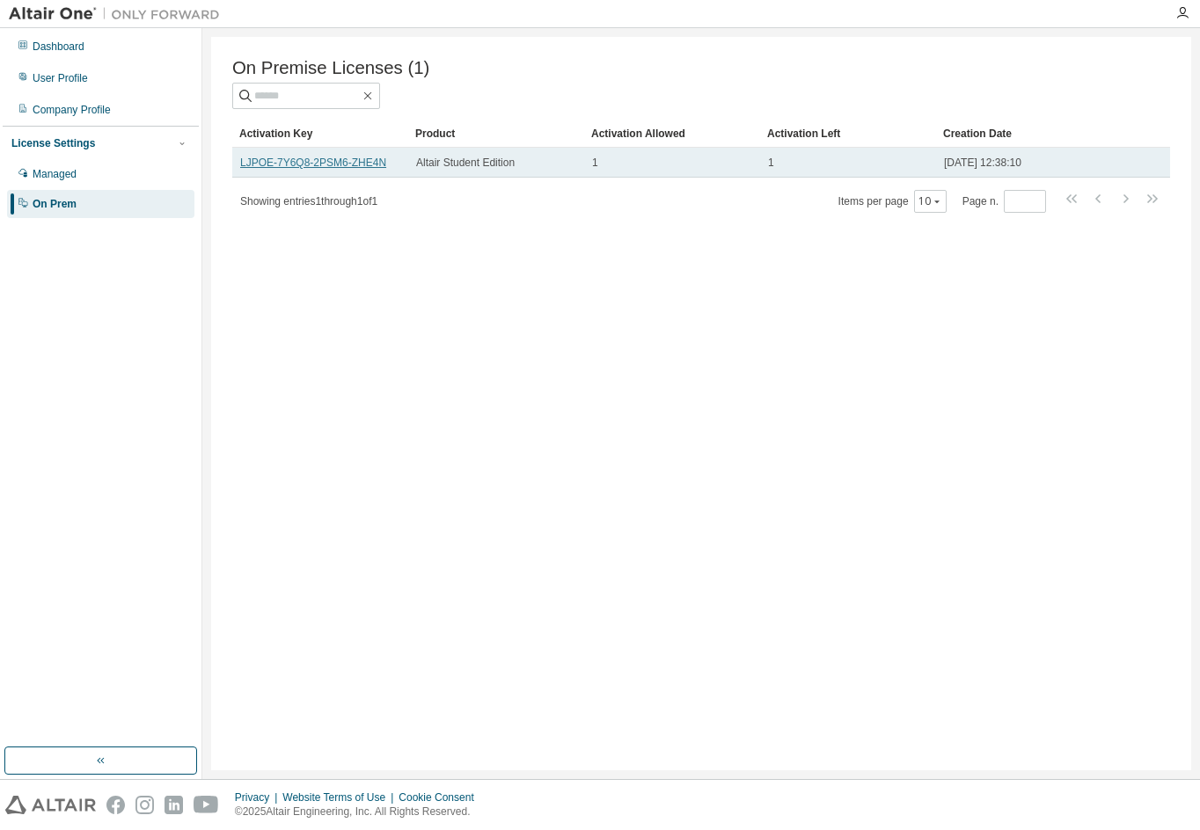
click at [332, 162] on link "LJPOE-7Y6Q8-2PSM6-ZHE4N" at bounding box center [313, 163] width 146 height 12
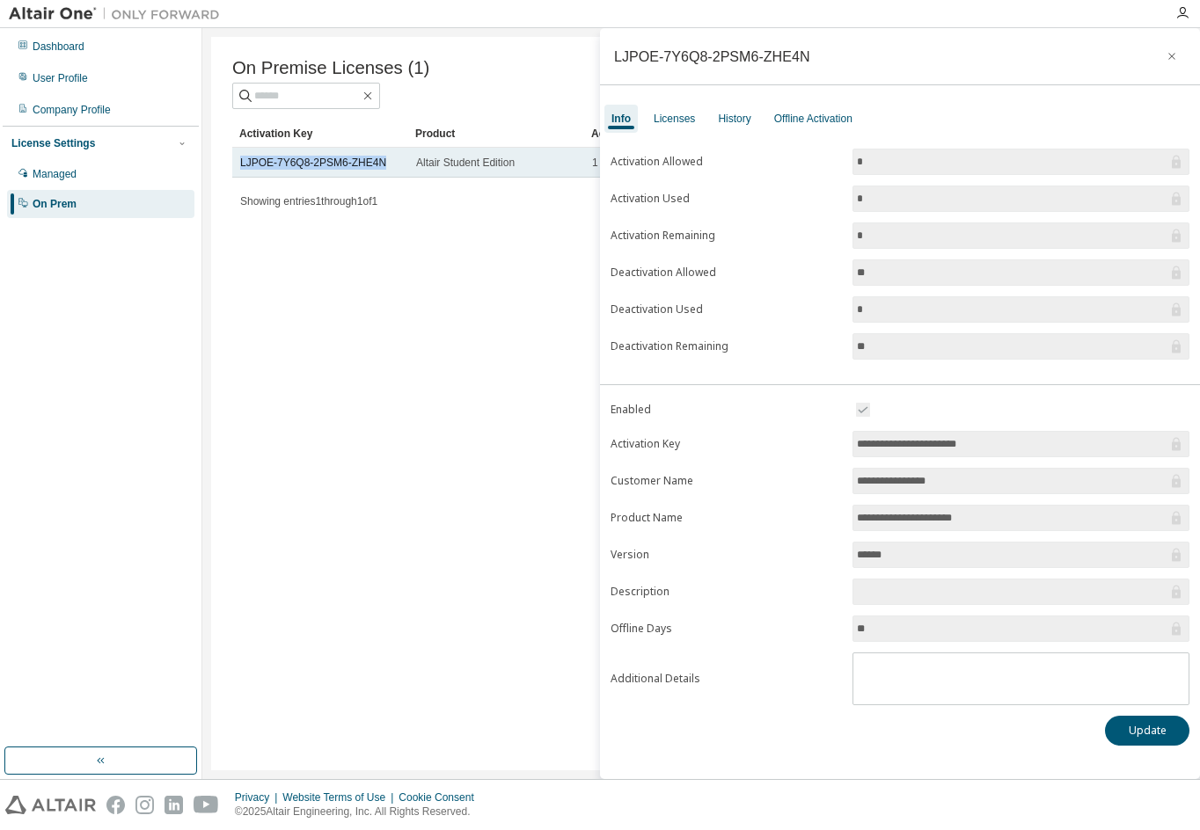
drag, startPoint x: 387, startPoint y: 170, endPoint x: 233, endPoint y: 172, distance: 153.9
click at [234, 171] on td "LJPOE-7Y6Q8-2PSM6-ZHE4N" at bounding box center [320, 163] width 176 height 30
copy link "LJPOE-7Y6Q8-2PSM6-ZHE4N"
